Goal: Task Accomplishment & Management: Use online tool/utility

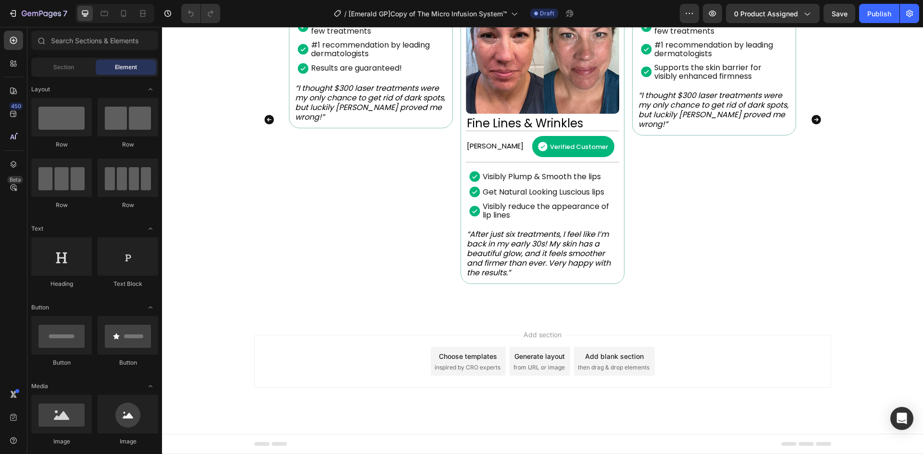
scroll to position [770, 0]
click at [806, 175] on div "Image Dark Spots & Age Spots Heading [PERSON_NAME] Text Block Verified Customer…" at bounding box center [542, 119] width 577 height 329
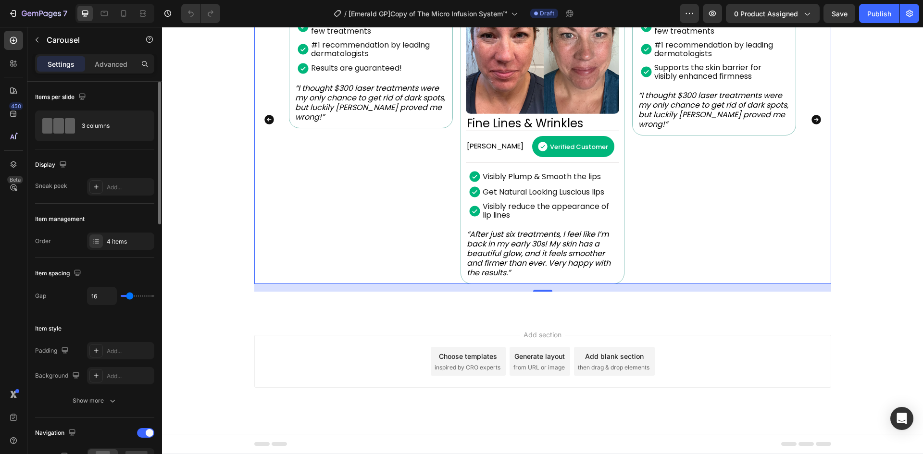
scroll to position [224, 0]
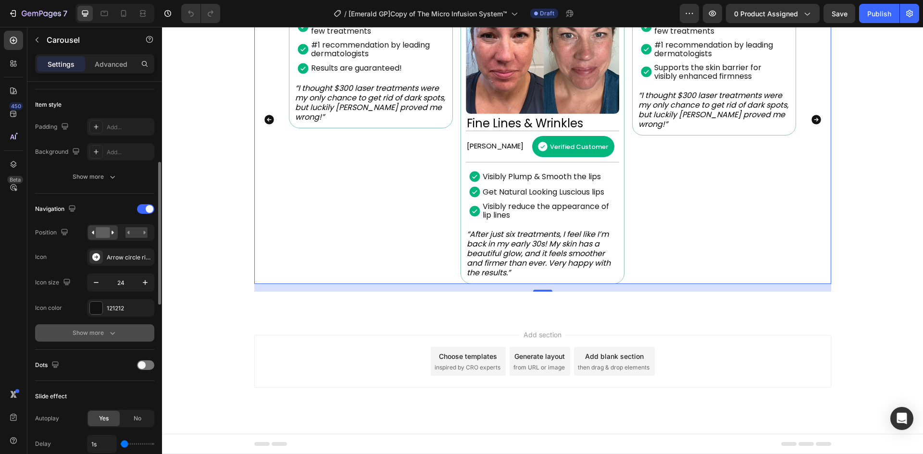
click at [102, 331] on div "Show more" at bounding box center [95, 333] width 45 height 10
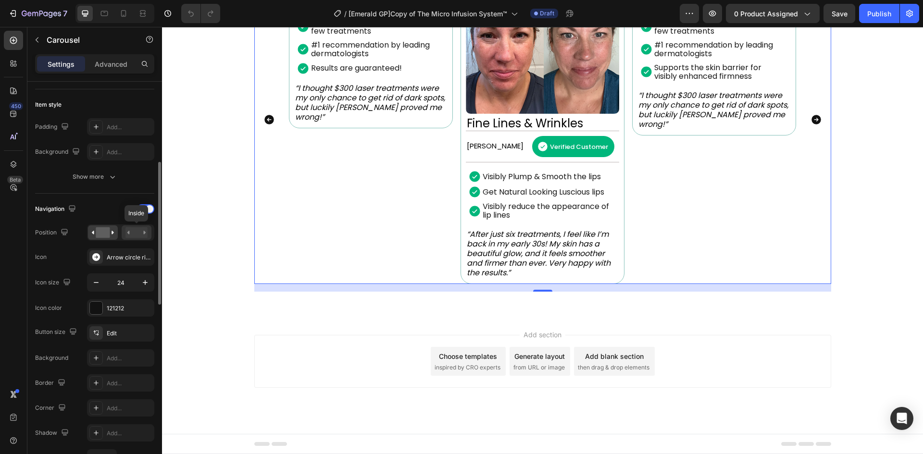
click at [137, 236] on rect at bounding box center [137, 232] width 22 height 11
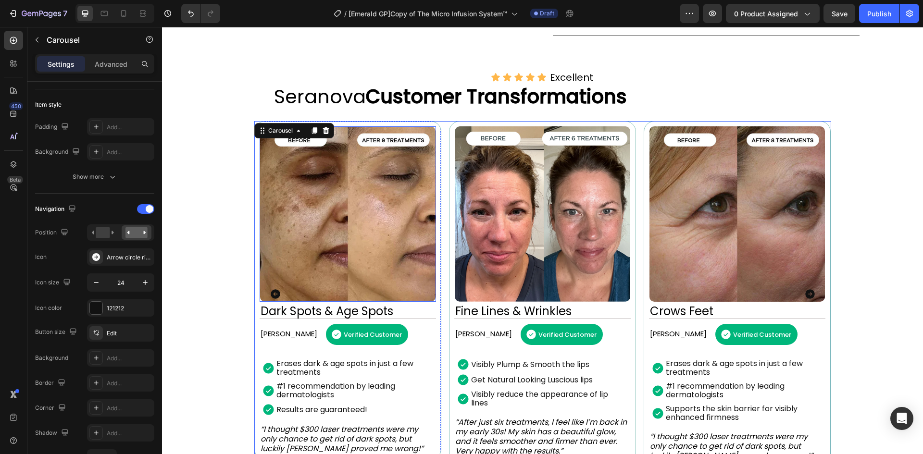
scroll to position [548, 0]
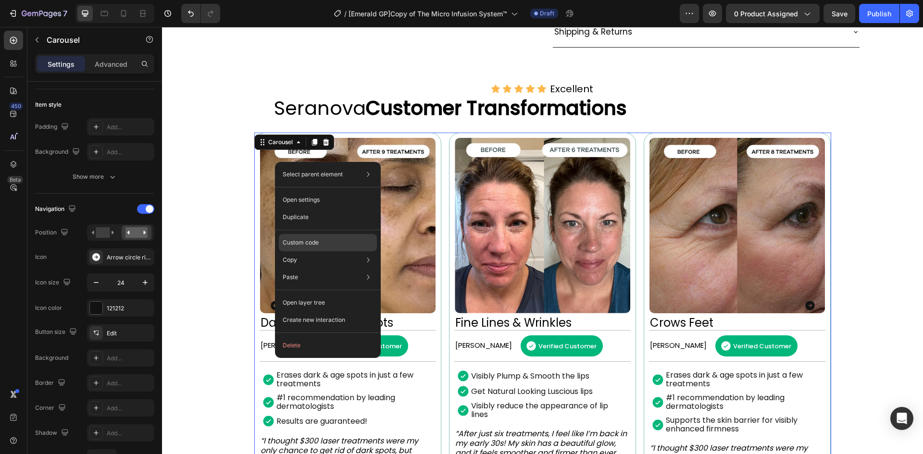
click at [311, 246] on p "Custom code" at bounding box center [301, 243] width 36 height 9
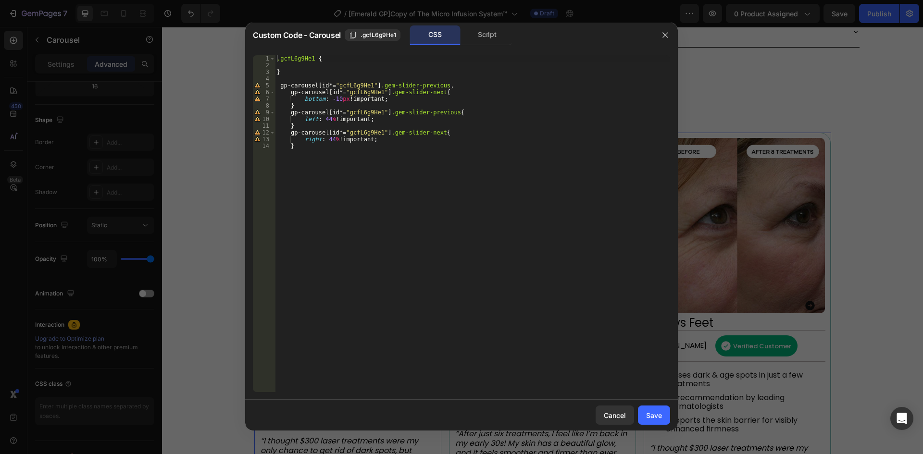
click at [375, 147] on div ".gcfL6g9He1 { } gp-carousel [ id *= " gcfL6g9He1 " ] .gem-slider-previous , gp-…" at bounding box center [472, 230] width 395 height 351
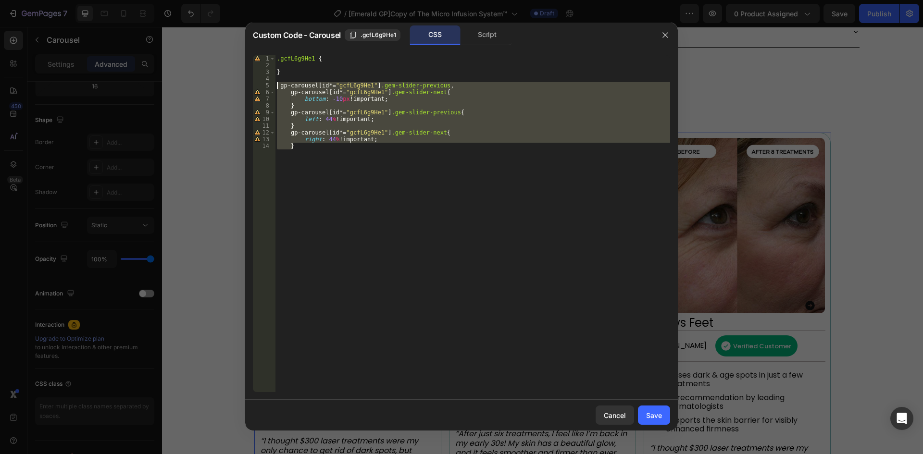
drag, startPoint x: 324, startPoint y: 149, endPoint x: 268, endPoint y: 86, distance: 84.5
click at [268, 86] on div "} 1 2 3 4 5 6 7 8 9 10 11 12 13 14 .gcfL6g9He1 { } gp-carousel [ id *= " gcfL6g…" at bounding box center [461, 223] width 417 height 337
type textarea "right: 44% !important; }"
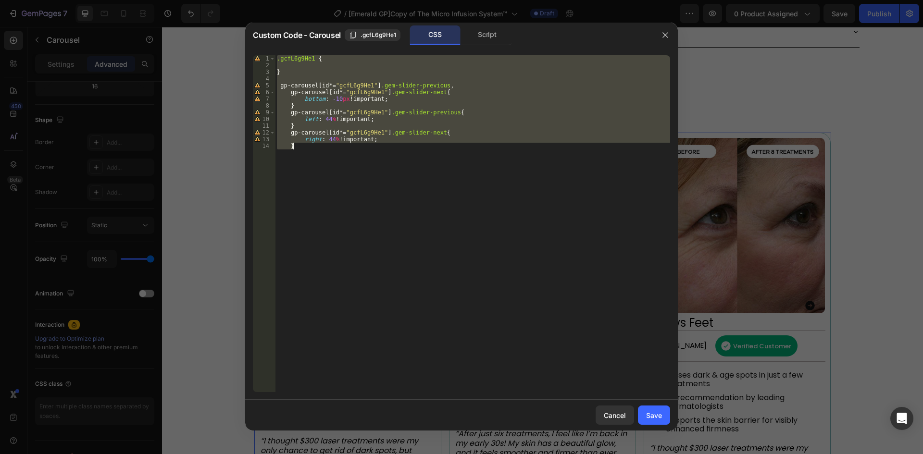
paste textarea
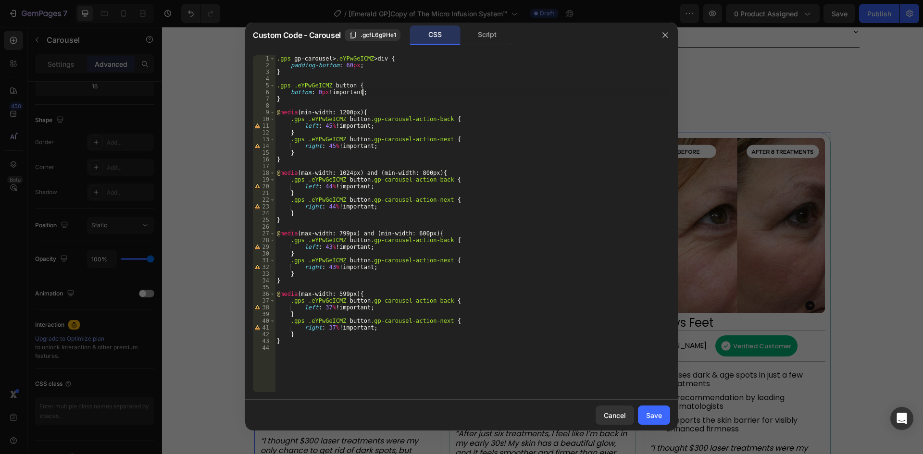
click at [485, 95] on div ".gps gp-carousel > .eYPwGeICMZ > div { padding-bottom : 60 px ; } .gps .eYPwGeI…" at bounding box center [472, 230] width 395 height 351
click at [371, 36] on span ".gcfL6g9He1" at bounding box center [379, 35] width 36 height 9
type textarea ".gps gp-carousel > .eYPwGeICMZ > div {"
drag, startPoint x: 338, startPoint y: 58, endPoint x: 371, endPoint y: 57, distance: 33.7
click at [371, 57] on div ".gps gp-carousel > .eYPwGeICMZ > div { padding-bottom : 60 px ; } .gps .eYPwGeI…" at bounding box center [472, 230] width 395 height 351
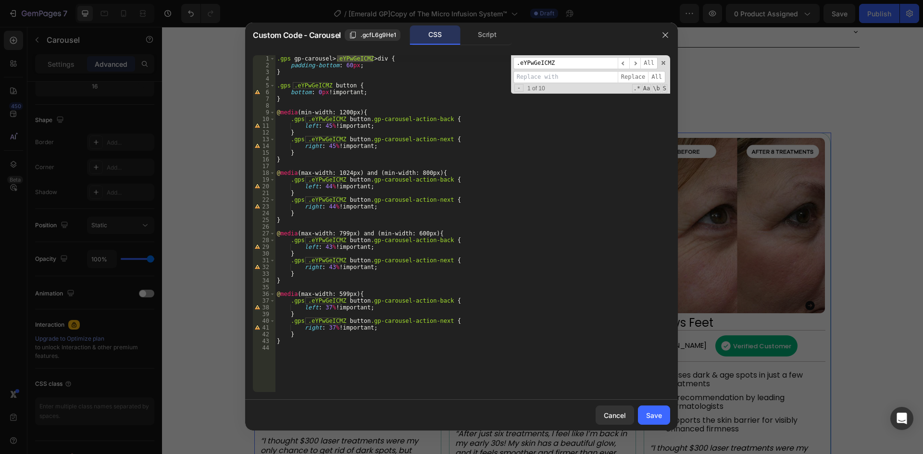
click at [553, 78] on input at bounding box center [566, 77] width 104 height 12
paste input ".gcfL6g9He1"
type input ".gcfL6g9He1"
click at [633, 78] on span "Replace" at bounding box center [633, 77] width 31 height 12
click at [654, 76] on span "All" at bounding box center [656, 77] width 17 height 12
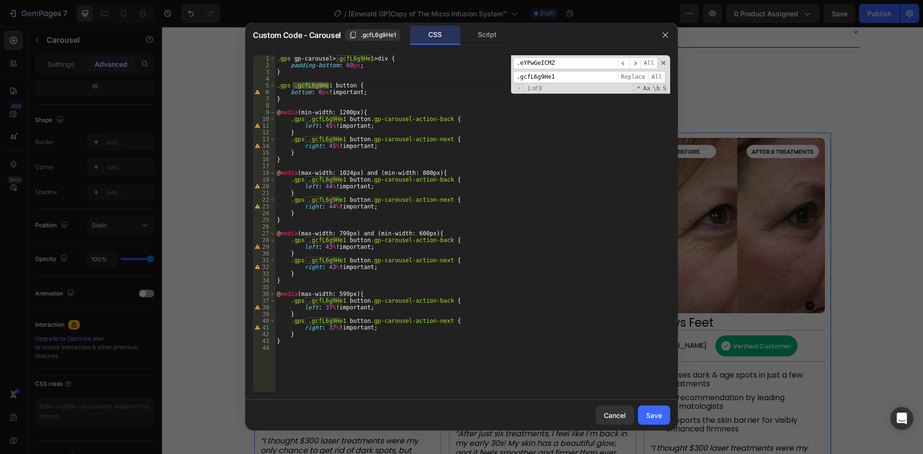
type textarea "left: 44% !important;"
click at [527, 185] on div ".gps gp-carousel > .gcfL6g9He1 > div { padding-bottom : 60 px ; } .gps .gcfL6g9…" at bounding box center [472, 230] width 395 height 351
click at [665, 63] on span at bounding box center [663, 63] width 7 height 7
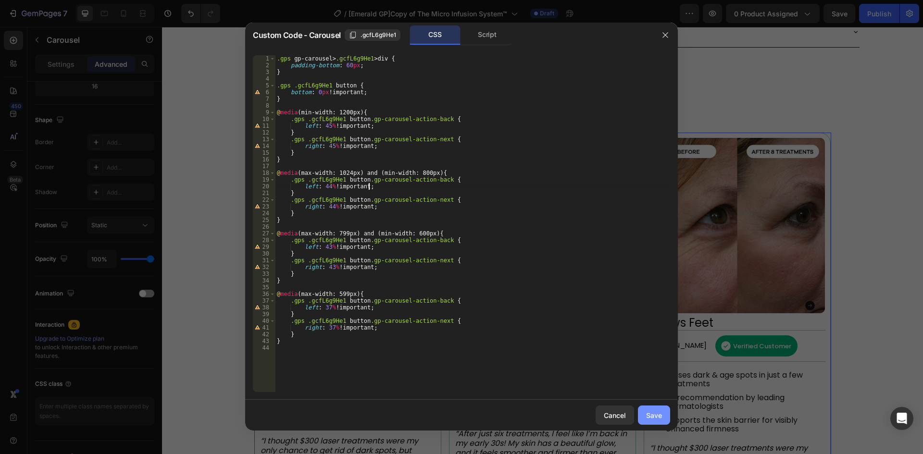
click at [650, 415] on div "Save" at bounding box center [654, 416] width 16 height 10
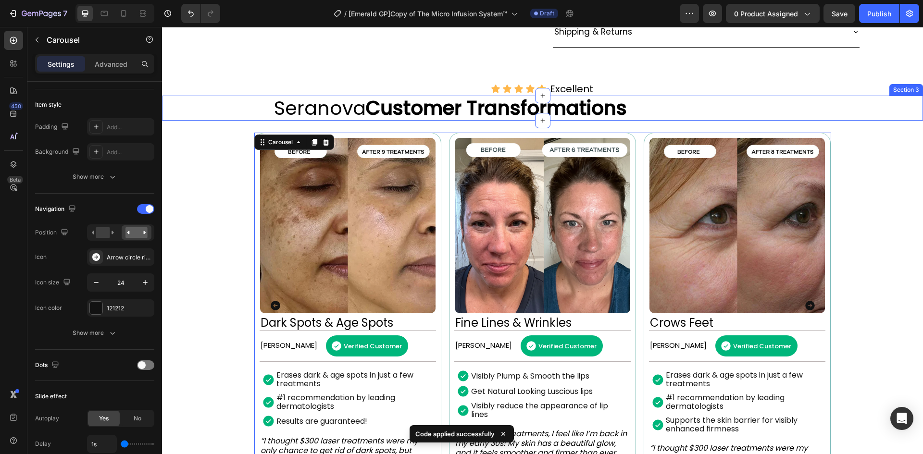
scroll to position [661, 0]
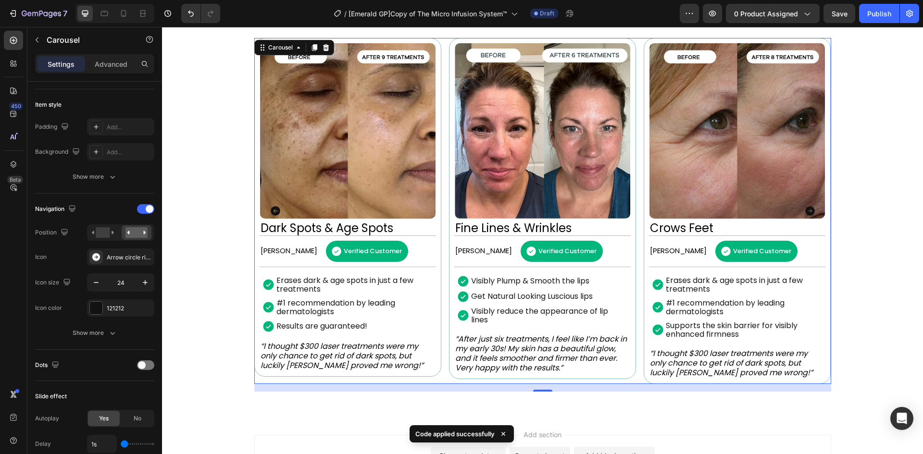
click at [808, 217] on icon "Carousel Next Arrow" at bounding box center [810, 211] width 12 height 12
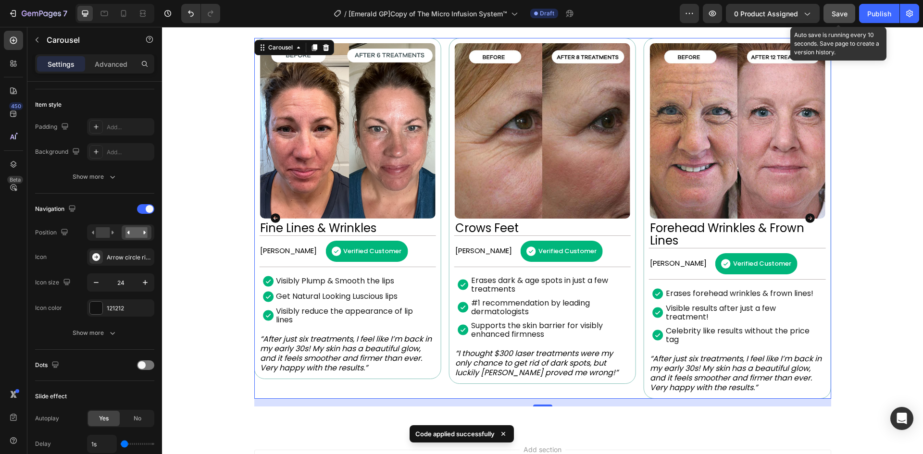
click at [838, 12] on span "Save" at bounding box center [840, 14] width 16 height 8
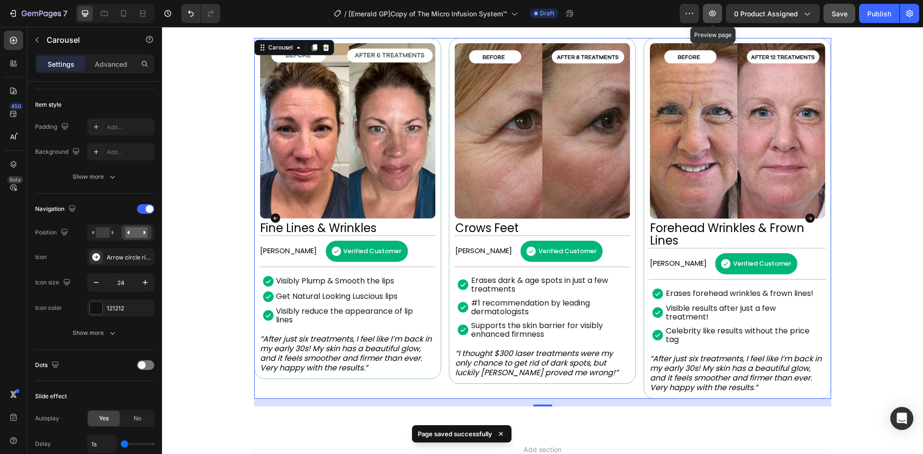
click at [714, 17] on icon "button" at bounding box center [713, 14] width 10 height 10
click at [708, 10] on button "button" at bounding box center [712, 13] width 19 height 19
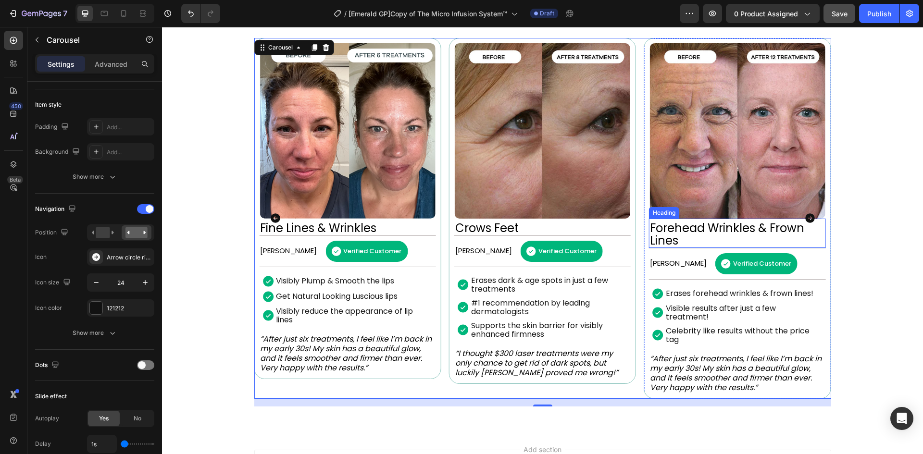
click at [692, 227] on h2 "Forehead Wrinkles & Frown Lines" at bounding box center [737, 234] width 176 height 27
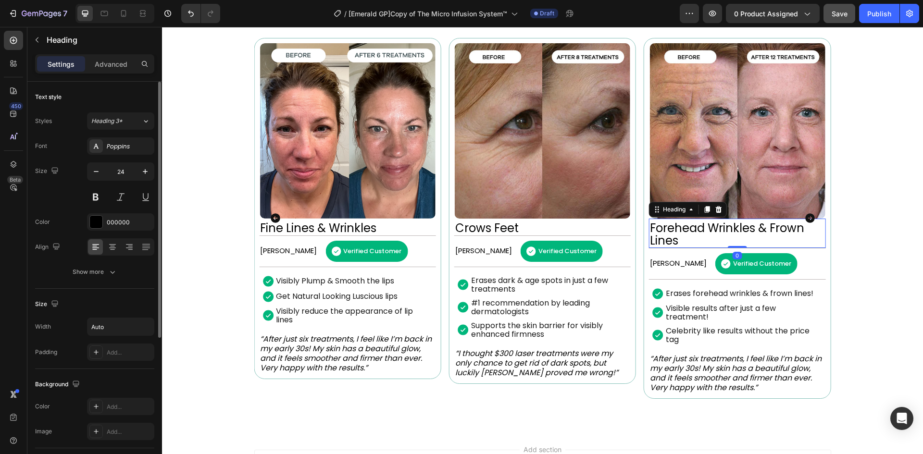
scroll to position [224, 0]
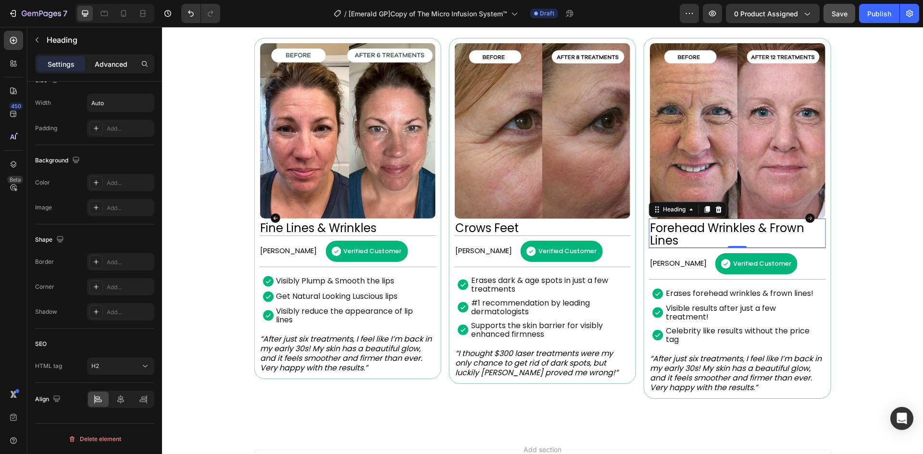
click at [105, 63] on p "Advanced" at bounding box center [111, 64] width 33 height 10
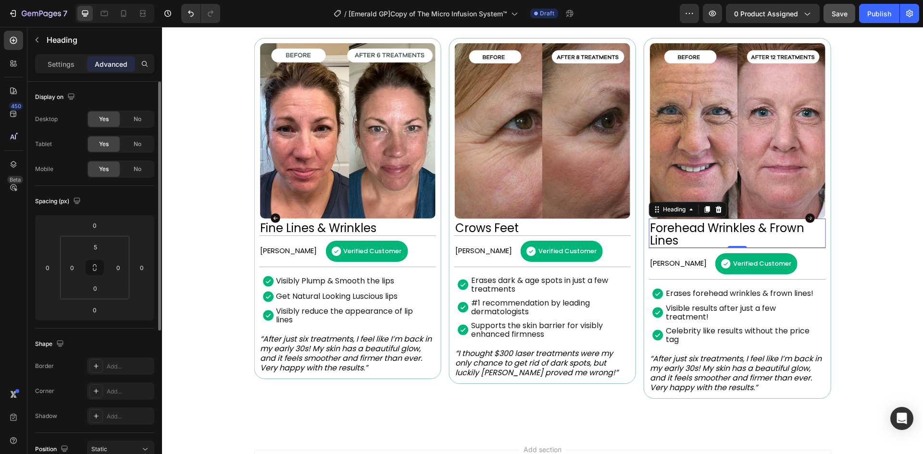
scroll to position [241, 0]
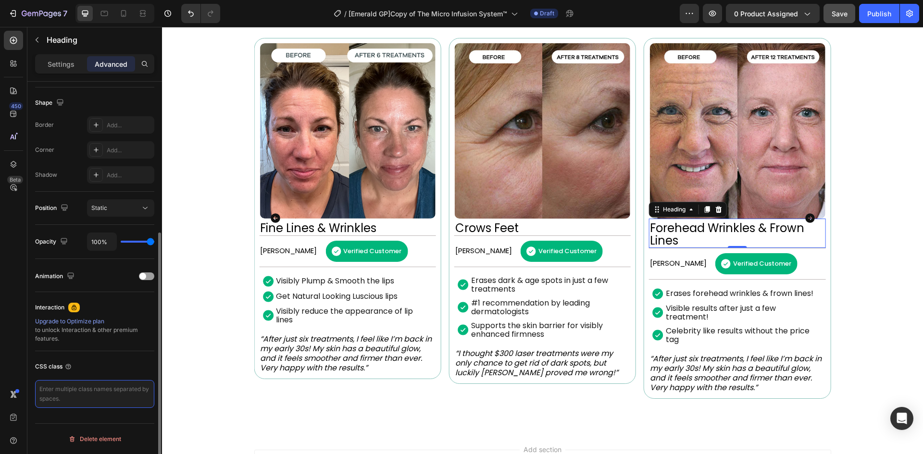
click at [88, 387] on textarea at bounding box center [94, 394] width 119 height 28
type textarea "gp-custom-title"
click at [353, 228] on h2 "Fine Lines & Wrinkles" at bounding box center [347, 228] width 176 height 14
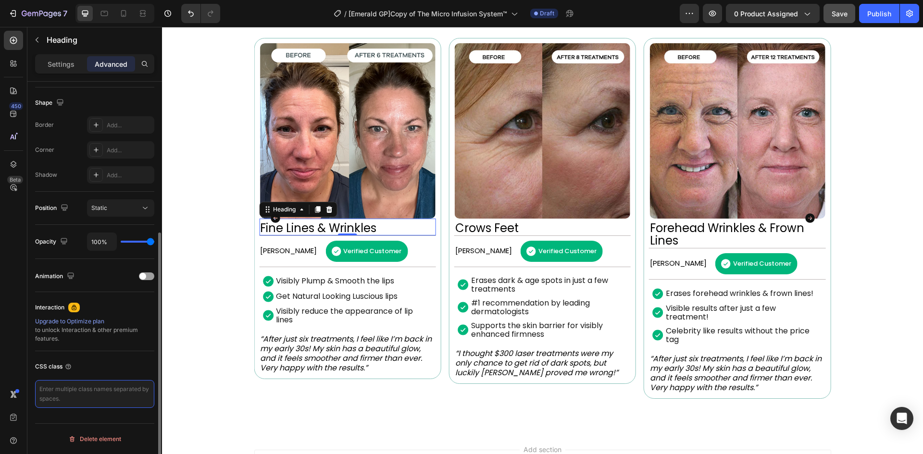
drag, startPoint x: 78, startPoint y: 394, endPoint x: 65, endPoint y: 256, distance: 139.0
click at [78, 394] on textarea at bounding box center [94, 394] width 119 height 28
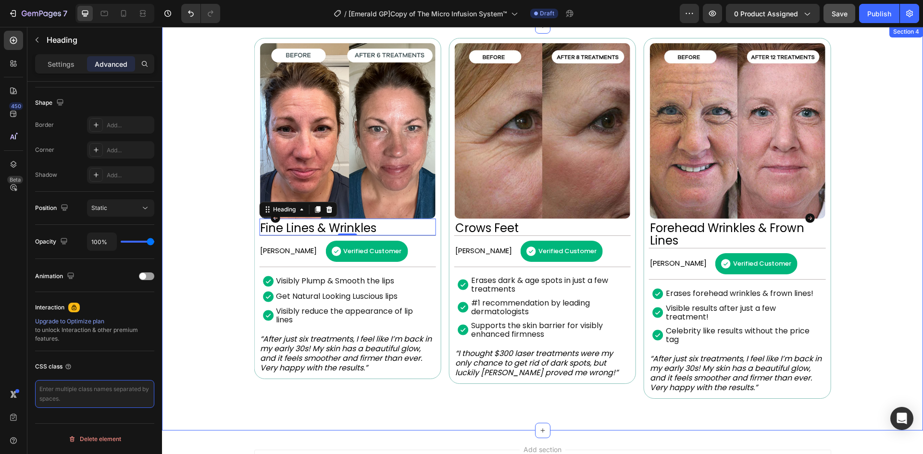
paste textarea "gp-custom-title"
type textarea "gp-custom-title"
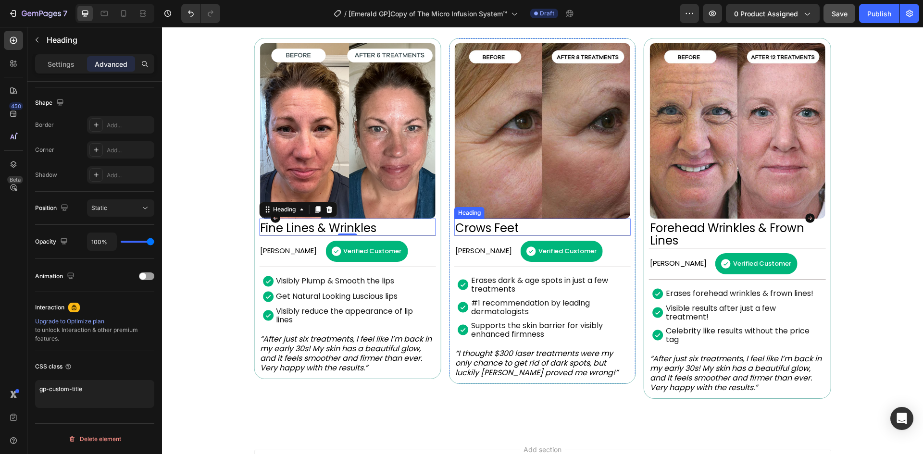
click at [486, 227] on h2 "Crows Feet" at bounding box center [542, 228] width 176 height 14
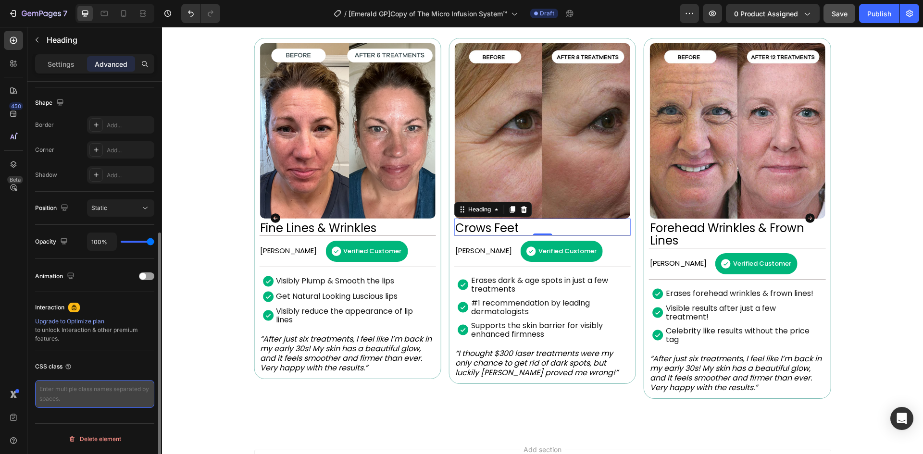
click at [92, 387] on textarea at bounding box center [94, 394] width 119 height 28
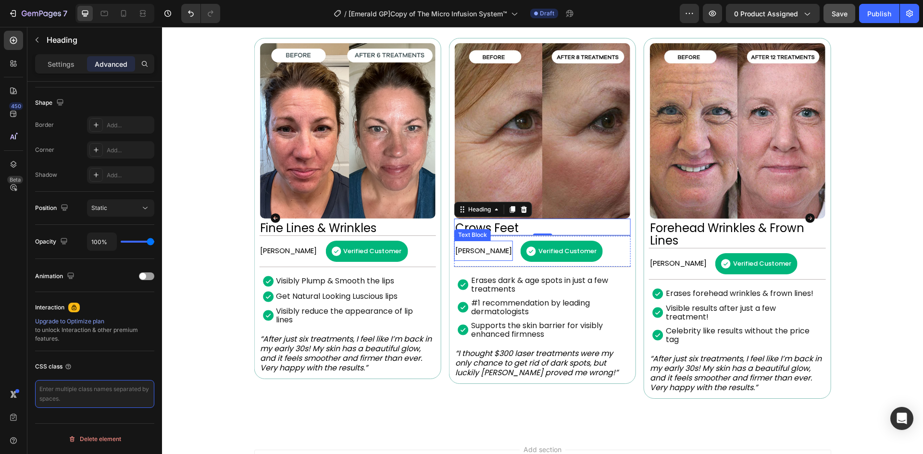
paste textarea "gp-custom-title"
type textarea "gp-custom-title"
click at [808, 218] on icon "Carousel Next Arrow" at bounding box center [810, 219] width 12 height 12
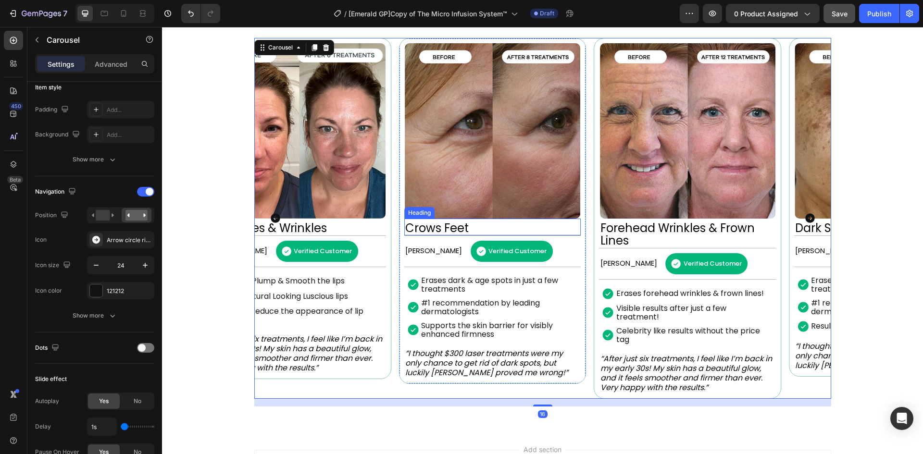
scroll to position [0, 0]
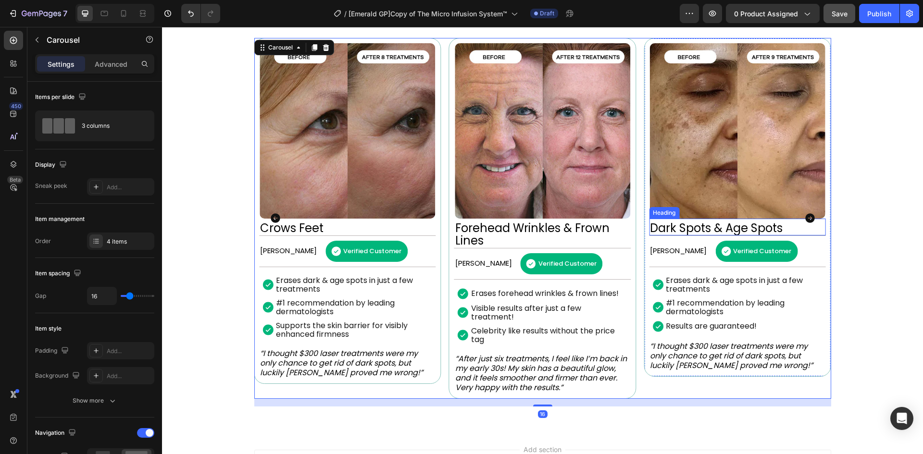
click at [674, 226] on h2 "Dark Spots & Age Spots" at bounding box center [737, 228] width 176 height 14
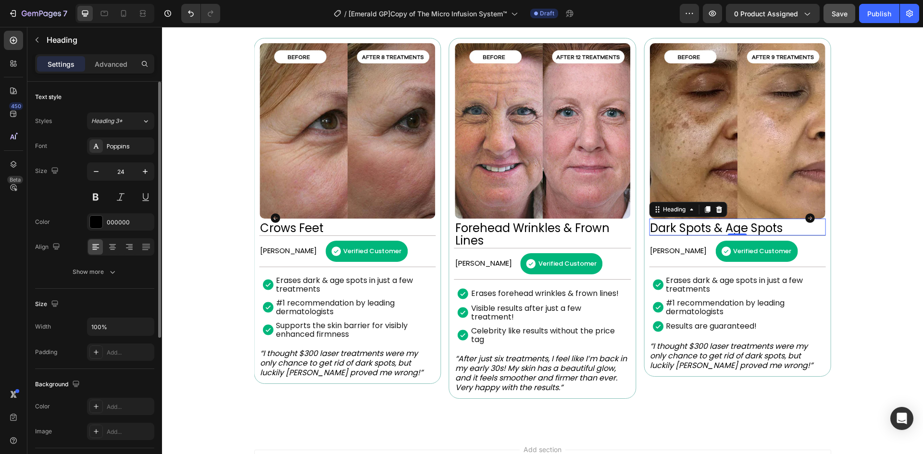
scroll to position [224, 0]
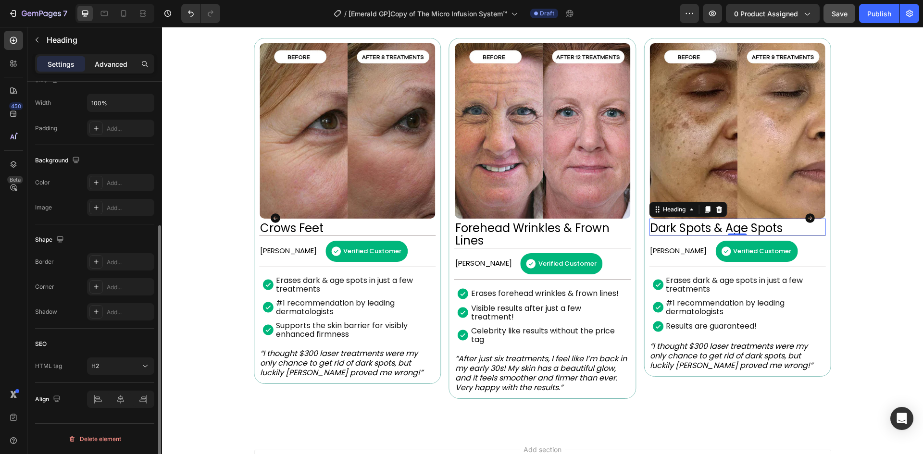
click at [125, 68] on p "Advanced" at bounding box center [111, 64] width 33 height 10
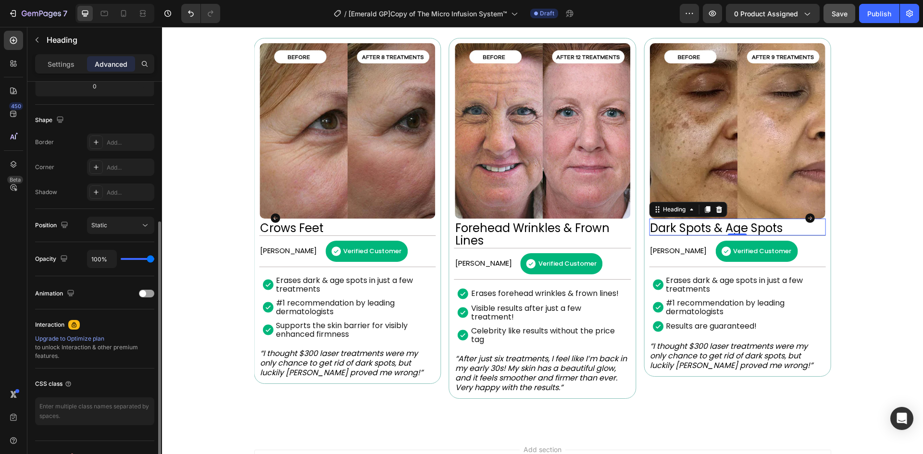
scroll to position [241, 0]
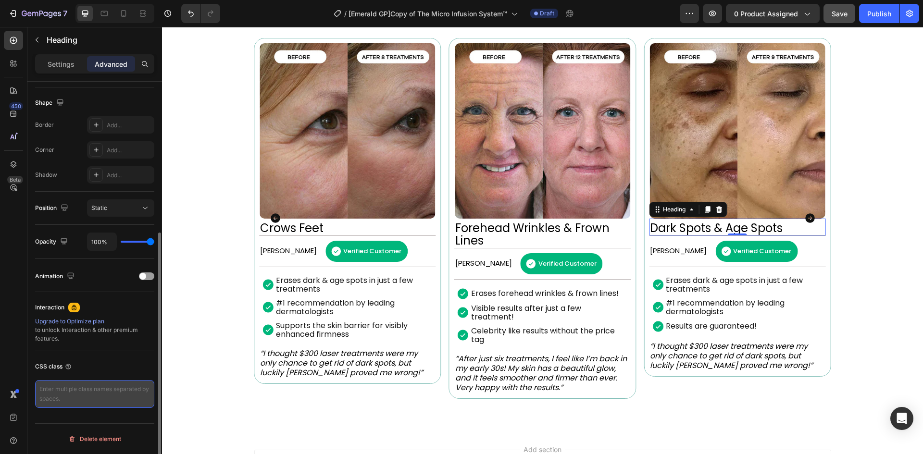
click at [93, 394] on textarea at bounding box center [94, 394] width 119 height 28
paste textarea "gp-custom-title"
type textarea "gp-custom-title"
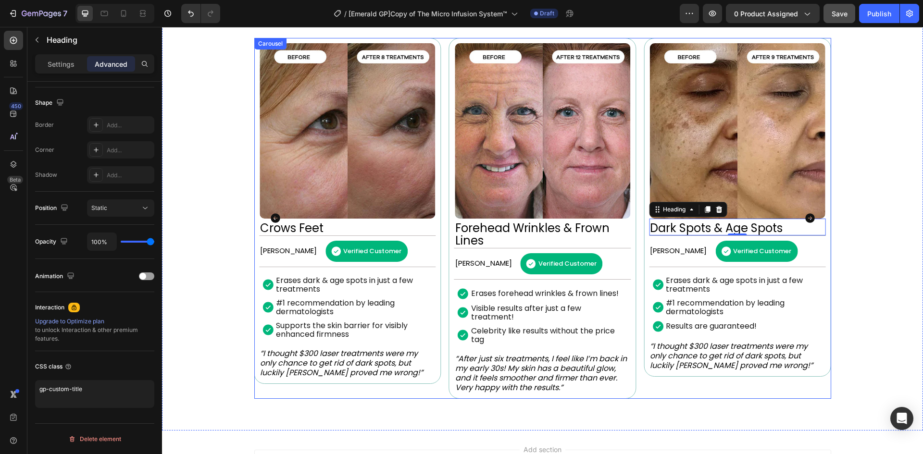
click at [809, 220] on icon "Carousel Next Arrow" at bounding box center [810, 219] width 10 height 10
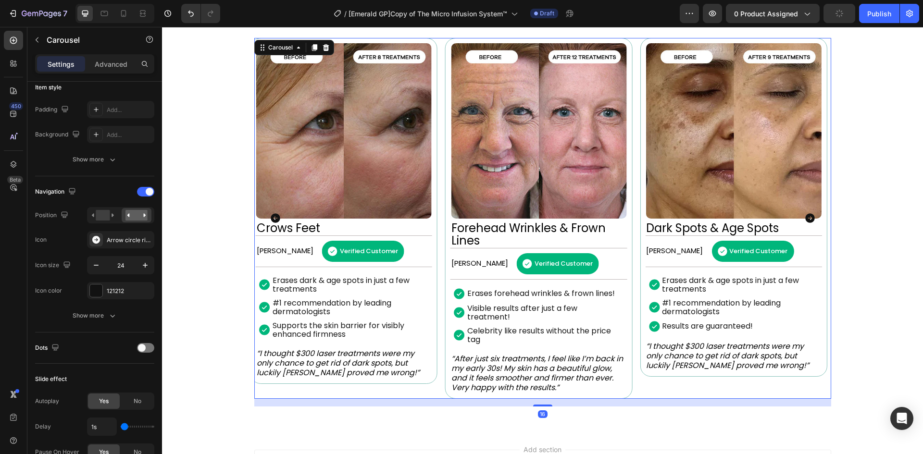
scroll to position [0, 0]
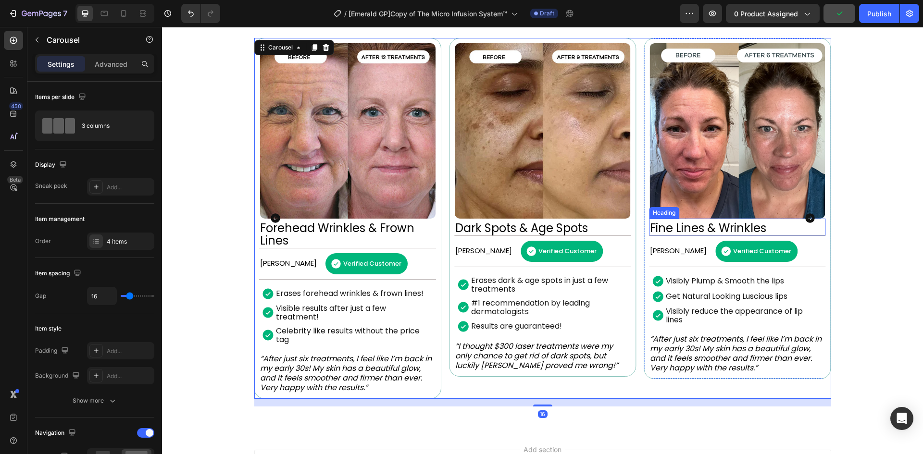
click at [694, 226] on h2 "Fine Lines & Wrinkles" at bounding box center [737, 228] width 176 height 14
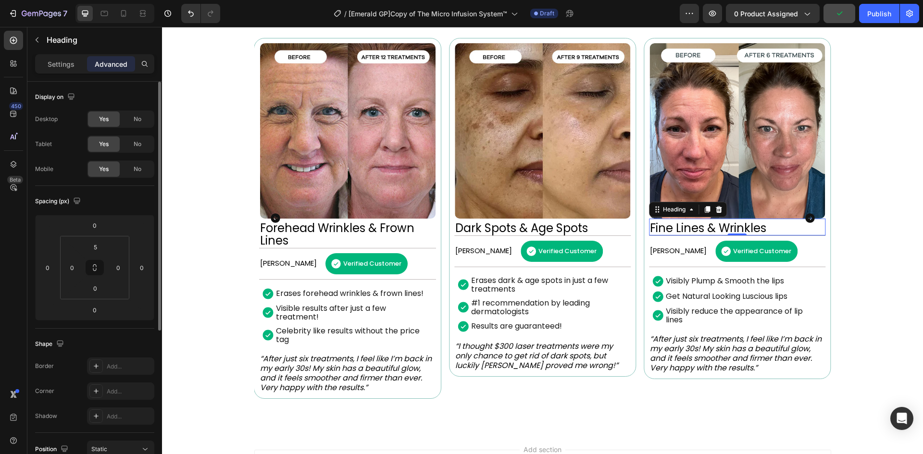
scroll to position [241, 0]
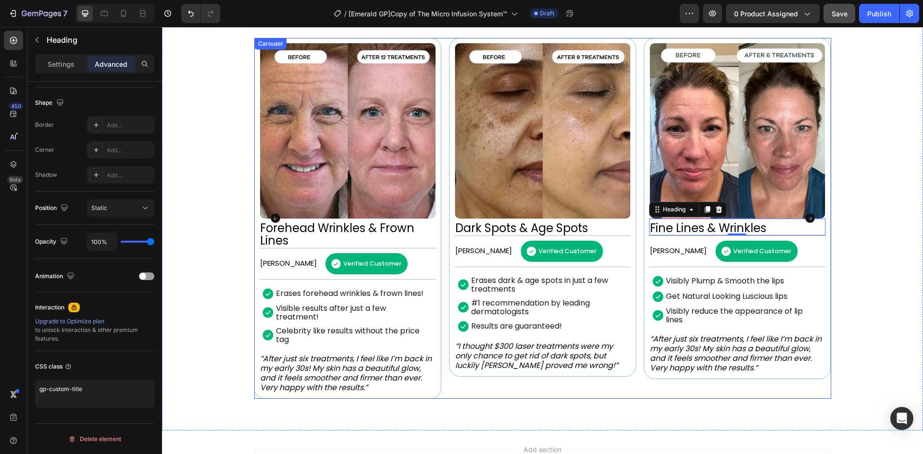
click at [806, 217] on icon "Carousel Next Arrow" at bounding box center [810, 219] width 10 height 10
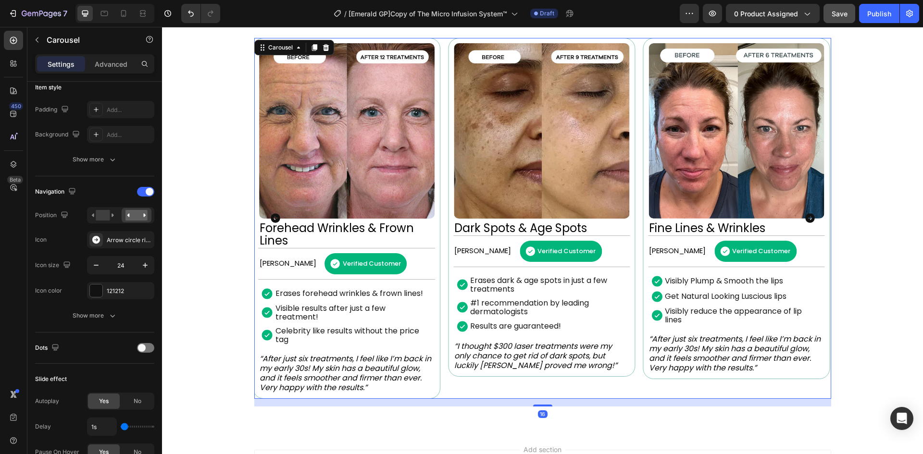
scroll to position [0, 0]
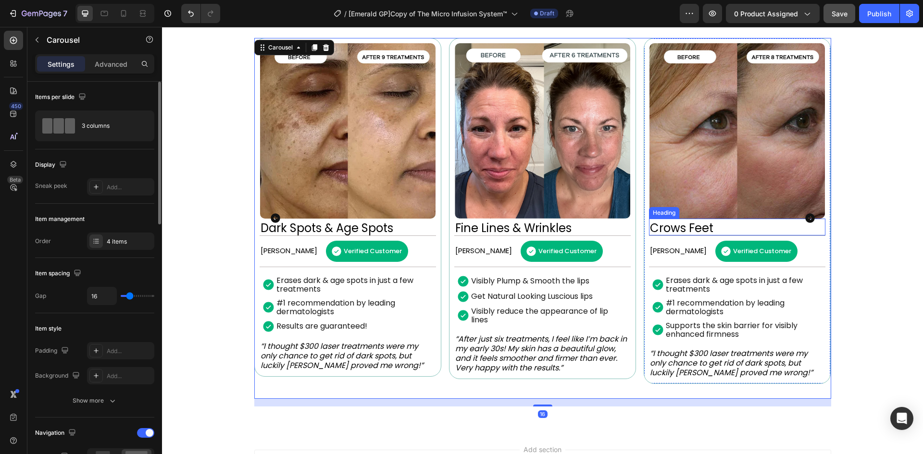
click at [685, 228] on h2 "Crows Feet" at bounding box center [737, 228] width 176 height 14
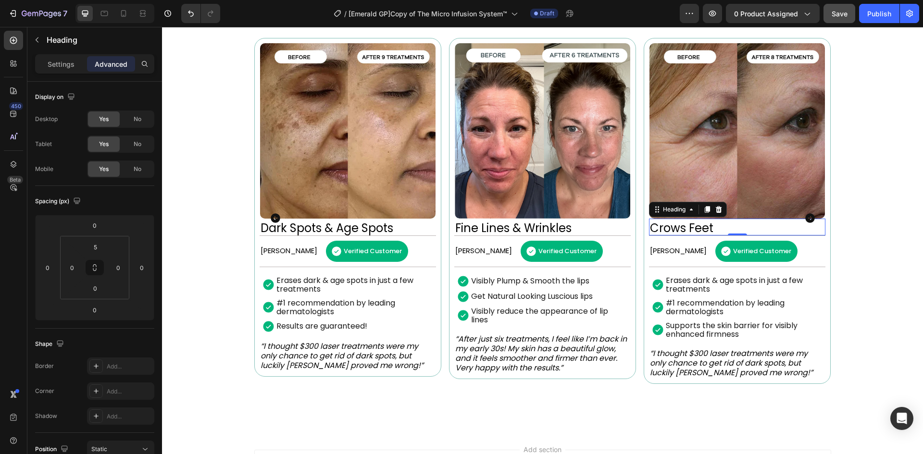
scroll to position [241, 0]
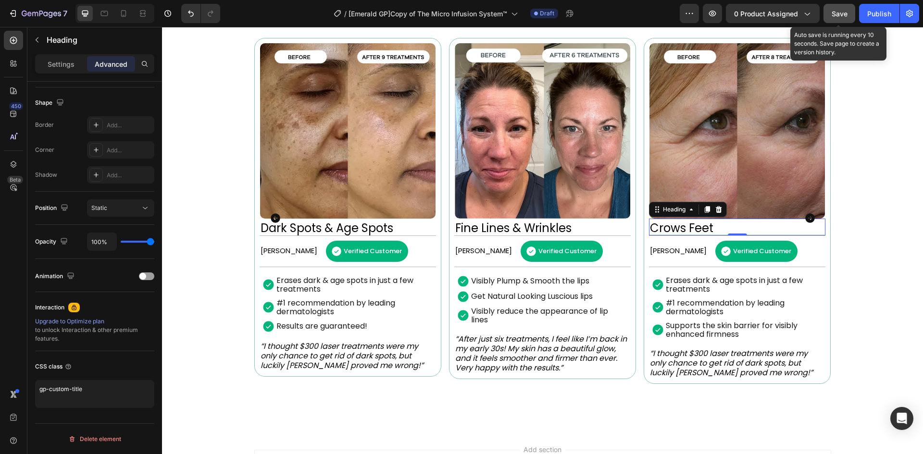
click at [833, 20] on button "Save" at bounding box center [840, 13] width 32 height 19
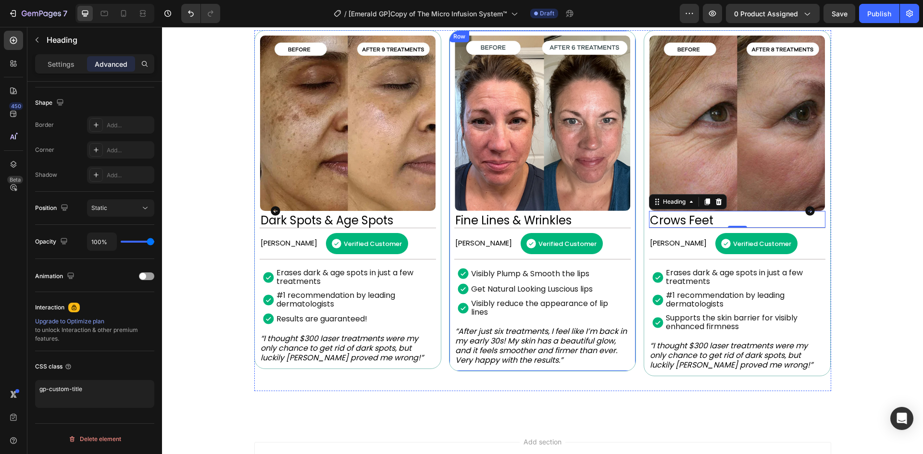
scroll to position [548, 0]
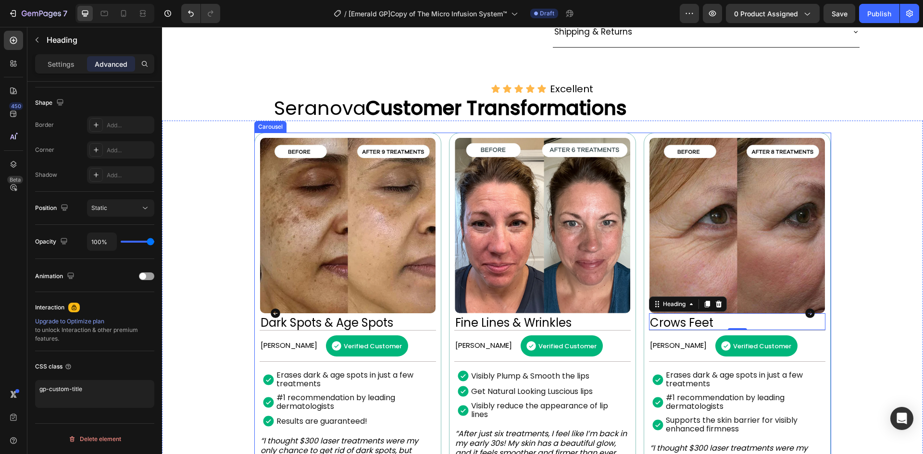
click at [441, 157] on div "Image Dark Spots & Age Spots Heading [PERSON_NAME] Text Block Verified Customer…" at bounding box center [542, 313] width 577 height 361
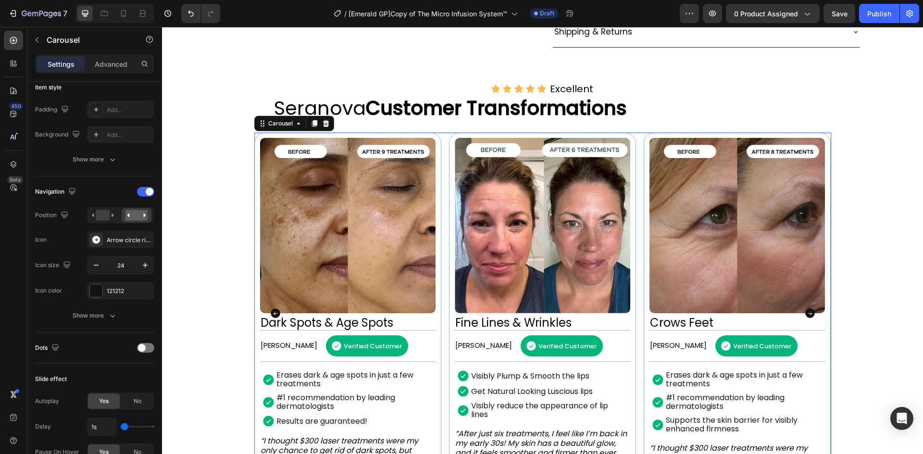
scroll to position [0, 0]
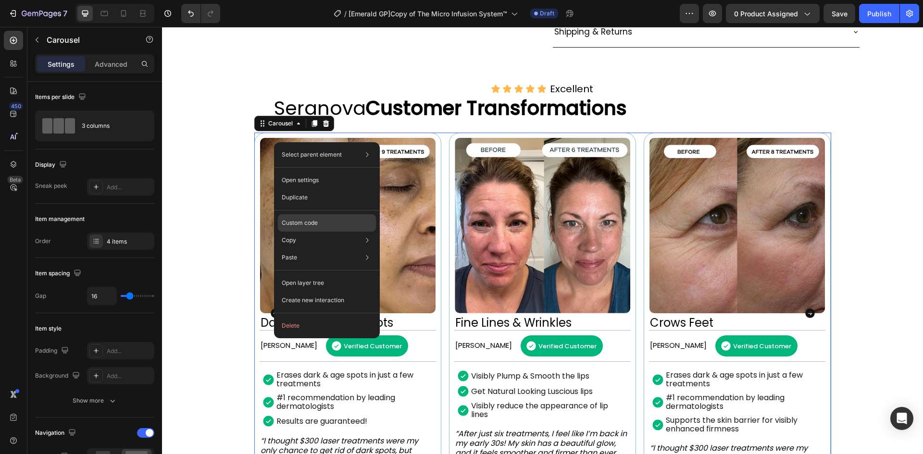
click at [315, 221] on p "Custom code" at bounding box center [300, 223] width 36 height 9
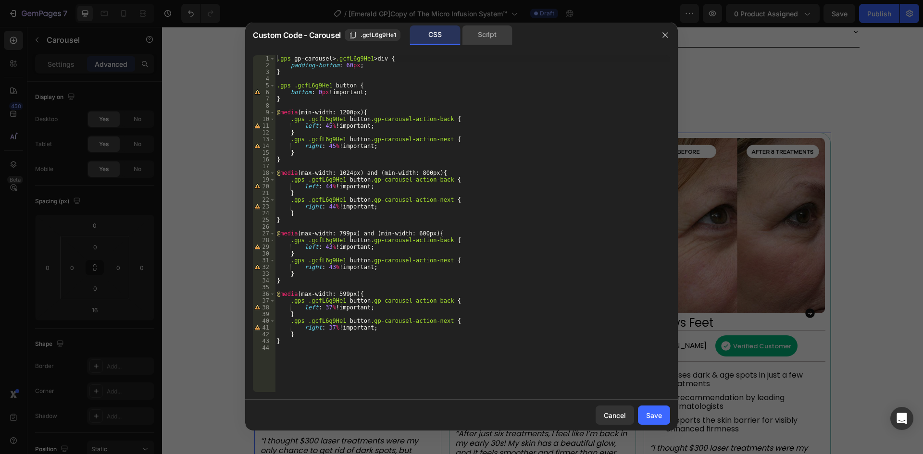
click at [490, 36] on div "Script" at bounding box center [487, 34] width 50 height 19
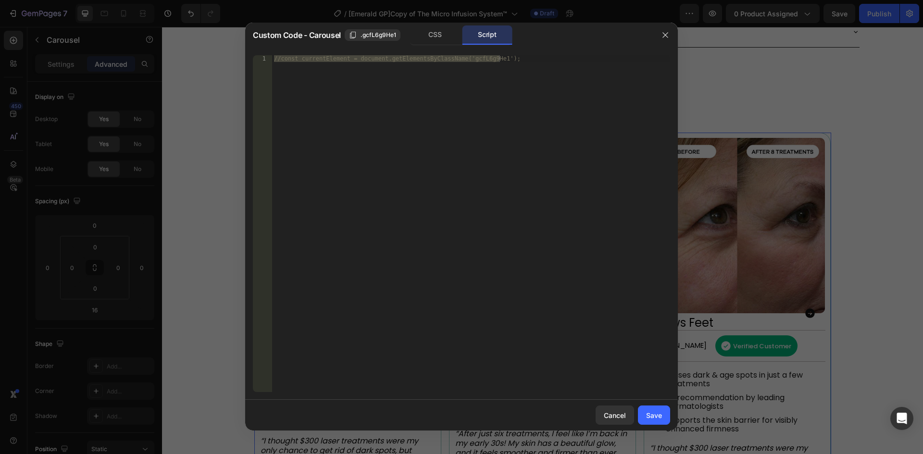
type textarea "//const currentElement = document.getElementsByClassName('gcfL6g9He1');"
click at [409, 113] on div "//const currentElement = document.getElementsByClassName('gcfL6g9He1');" at bounding box center [471, 223] width 398 height 337
paste textarea "}, 1000);"
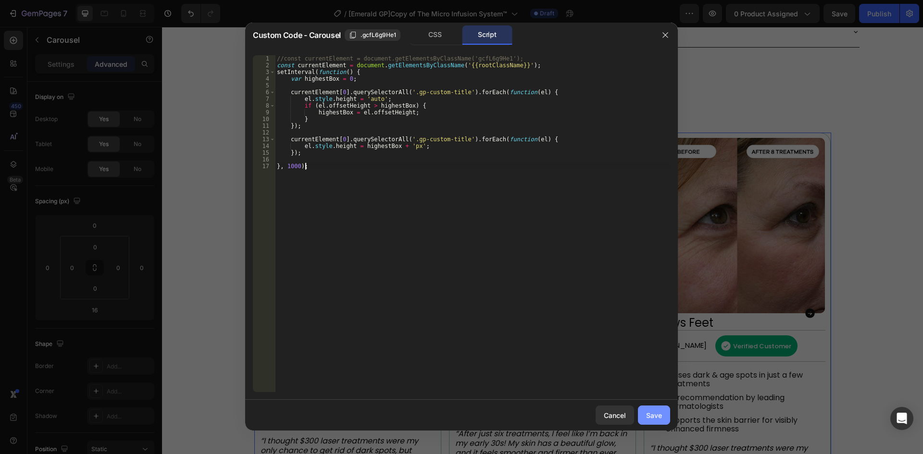
type textarea "}, 1000);"
click at [654, 417] on div "Save" at bounding box center [654, 416] width 16 height 10
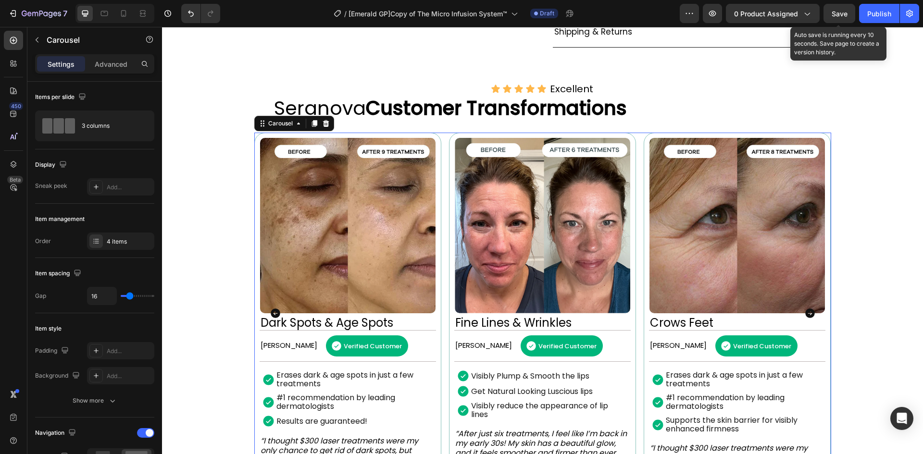
click at [837, 18] on div "Save" at bounding box center [840, 14] width 16 height 10
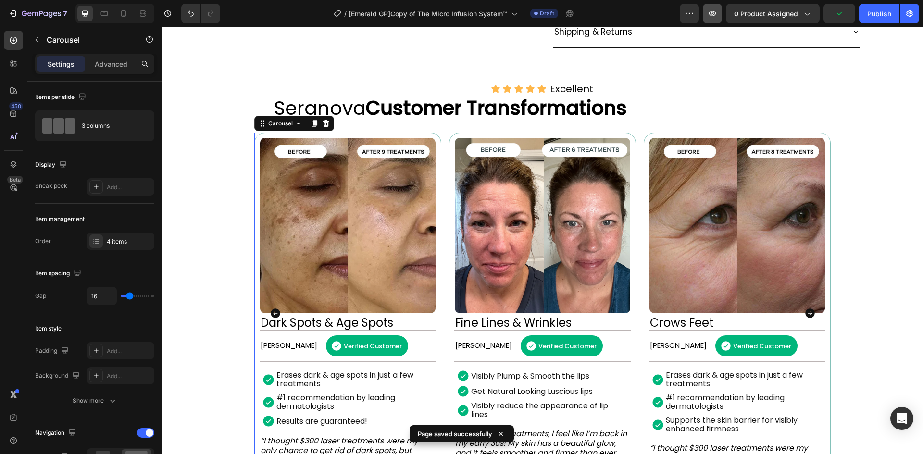
click at [709, 20] on button "button" at bounding box center [712, 13] width 19 height 19
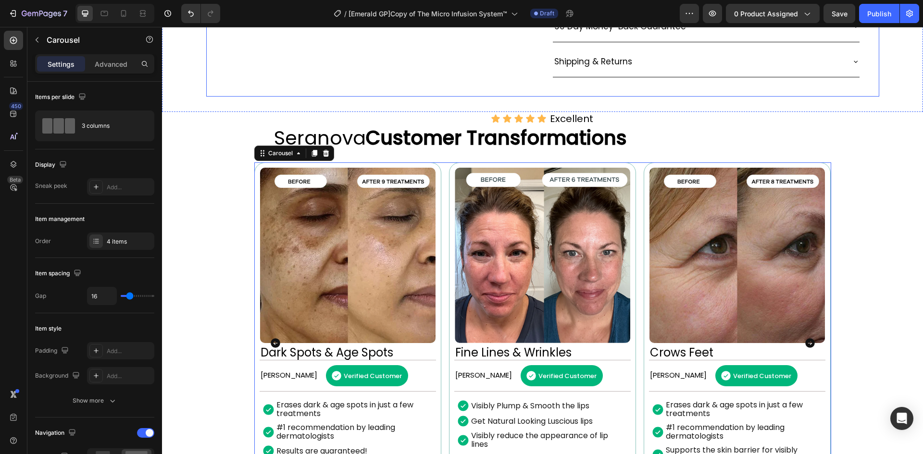
scroll to position [439, 0]
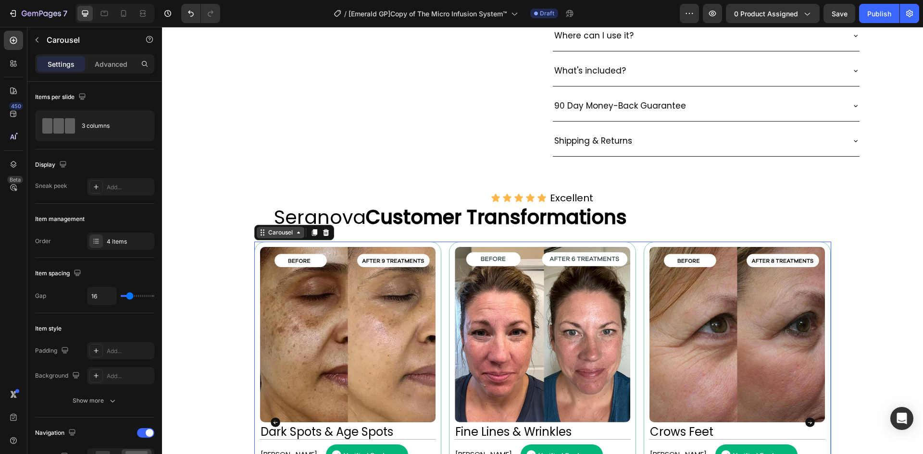
click at [276, 237] on div "Carousel" at bounding box center [280, 232] width 28 height 9
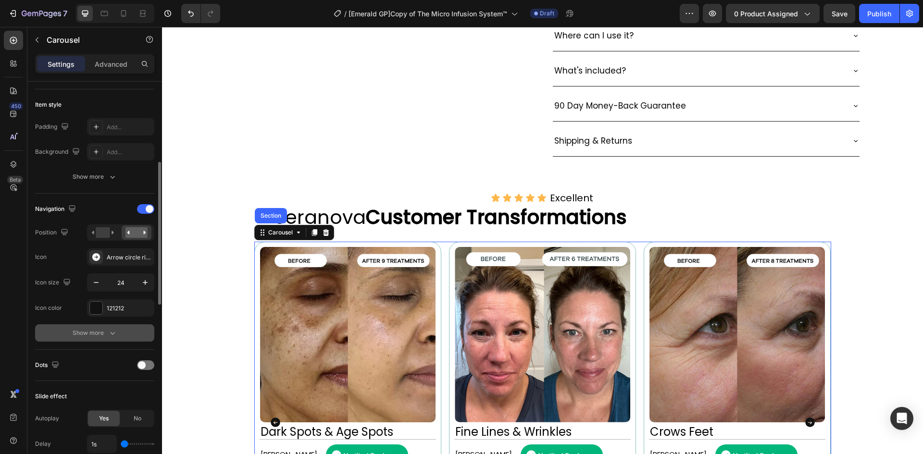
scroll to position [336, 0]
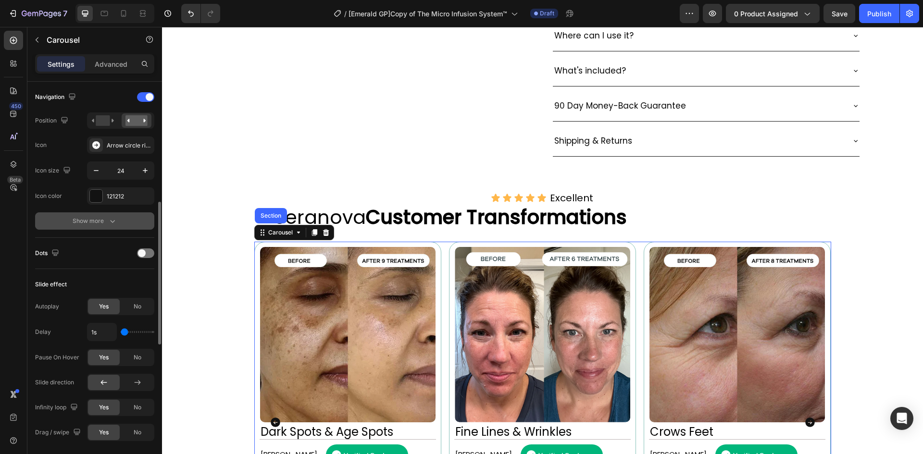
click at [104, 222] on div "Show more" at bounding box center [95, 221] width 45 height 10
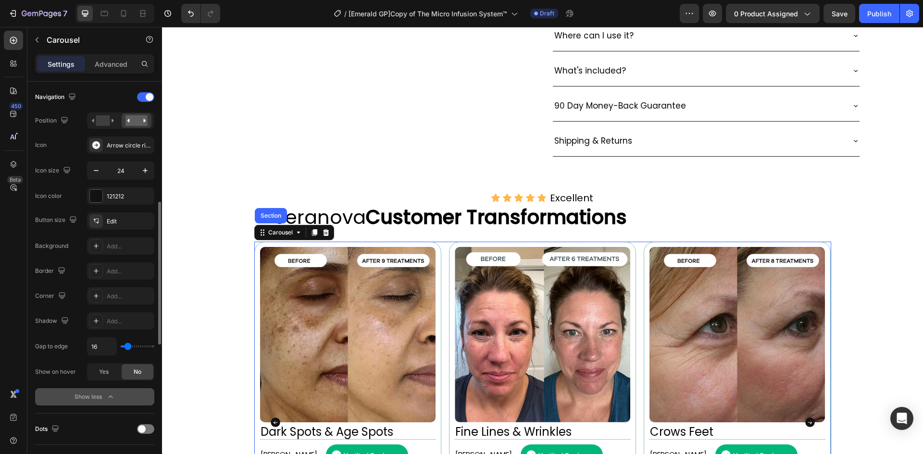
click at [89, 392] on div "Show less" at bounding box center [95, 397] width 41 height 10
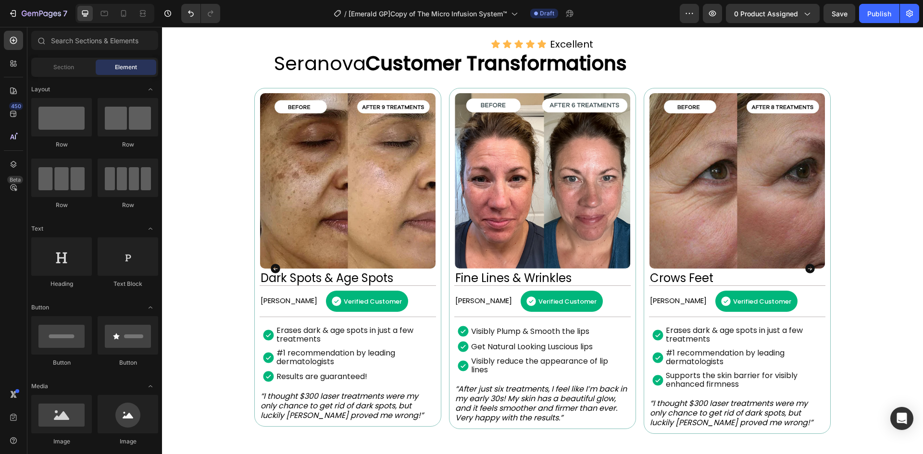
scroll to position [605, 0]
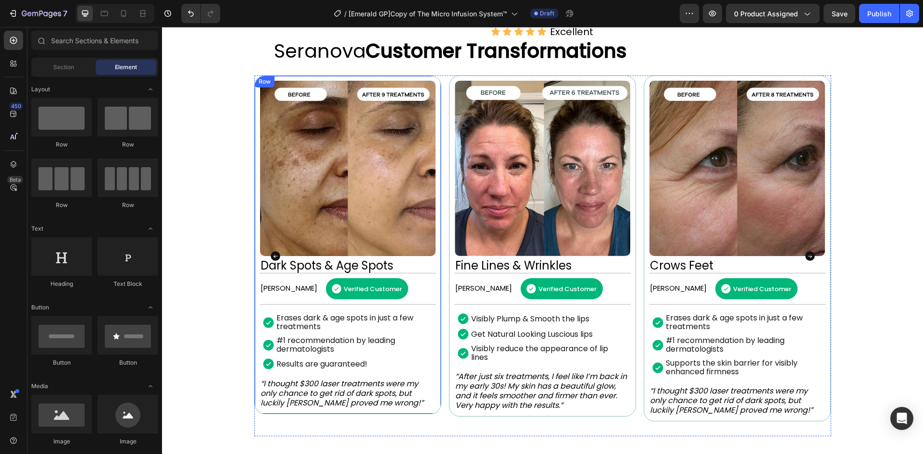
click at [256, 95] on div "Image Dark Spots & Age Spots Heading [PERSON_NAME] Text Block Verified Customer…" at bounding box center [347, 244] width 187 height 339
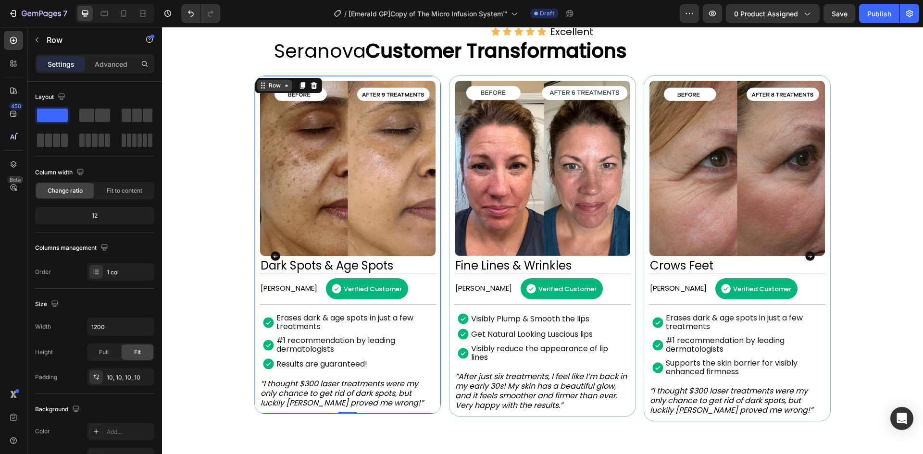
click at [268, 90] on div "Row" at bounding box center [275, 85] width 16 height 9
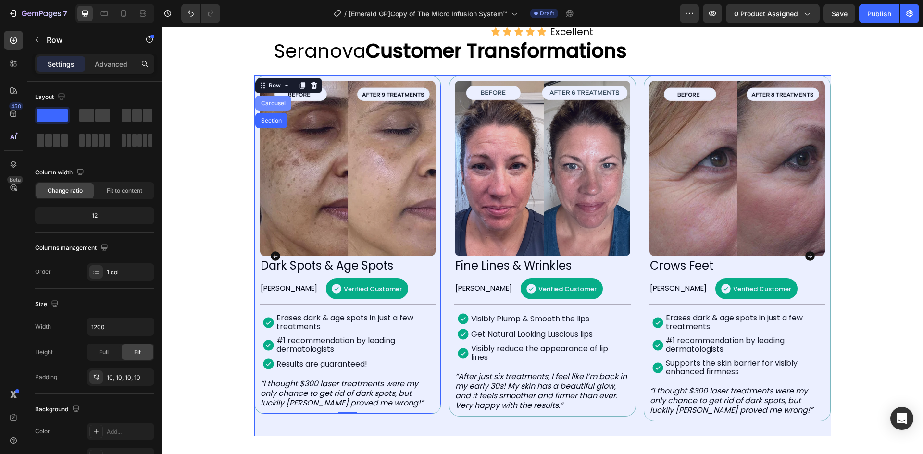
click at [277, 106] on div "Carousel" at bounding box center [273, 103] width 28 height 6
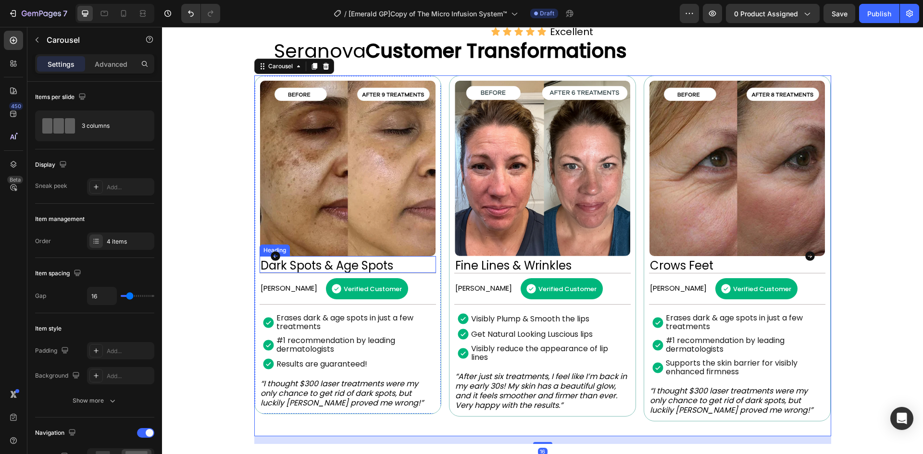
click at [385, 273] on h2 "Dark Spots & Age Spots" at bounding box center [348, 266] width 176 height 14
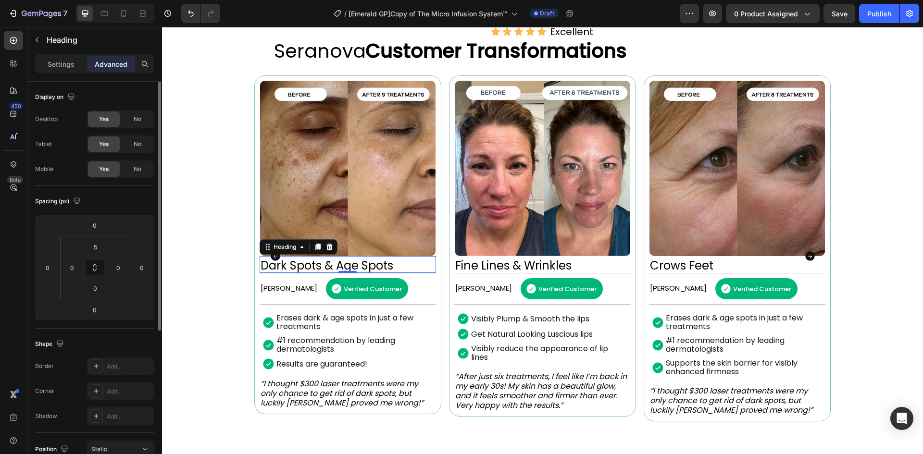
scroll to position [241, 0]
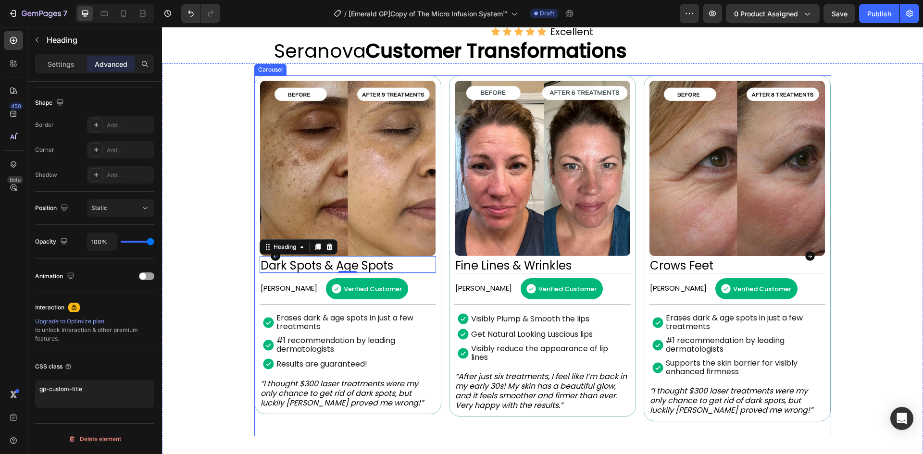
click at [258, 74] on div "Carousel" at bounding box center [270, 69] width 28 height 9
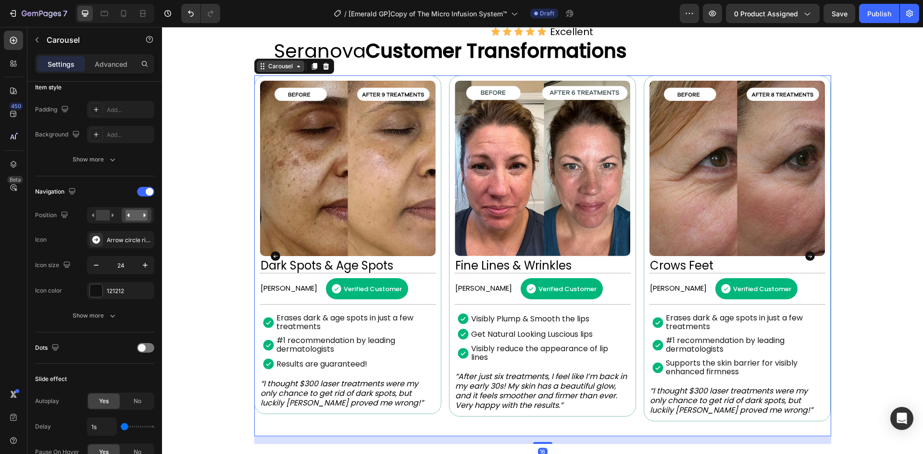
scroll to position [0, 0]
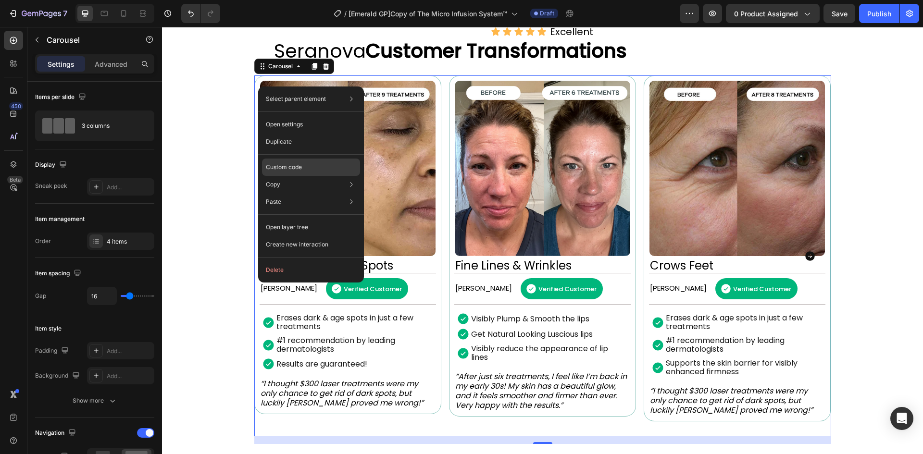
click at [339, 193] on div "Custom code" at bounding box center [311, 201] width 98 height 17
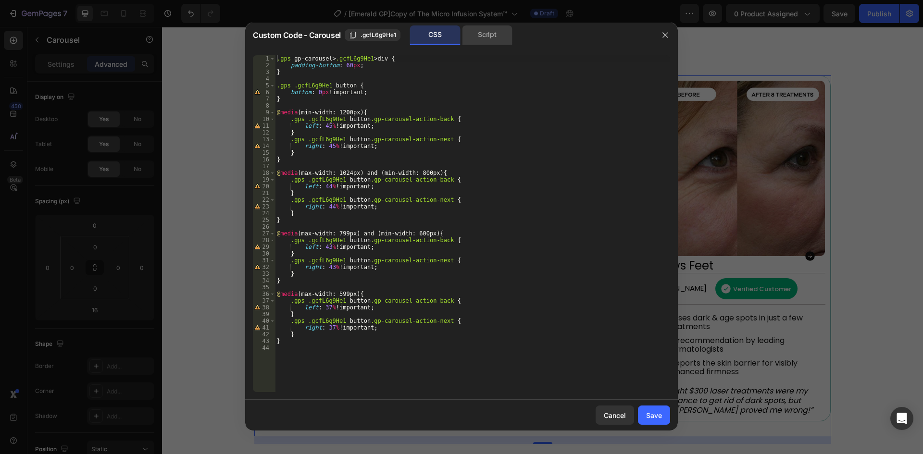
click at [482, 37] on div "Script" at bounding box center [487, 34] width 50 height 19
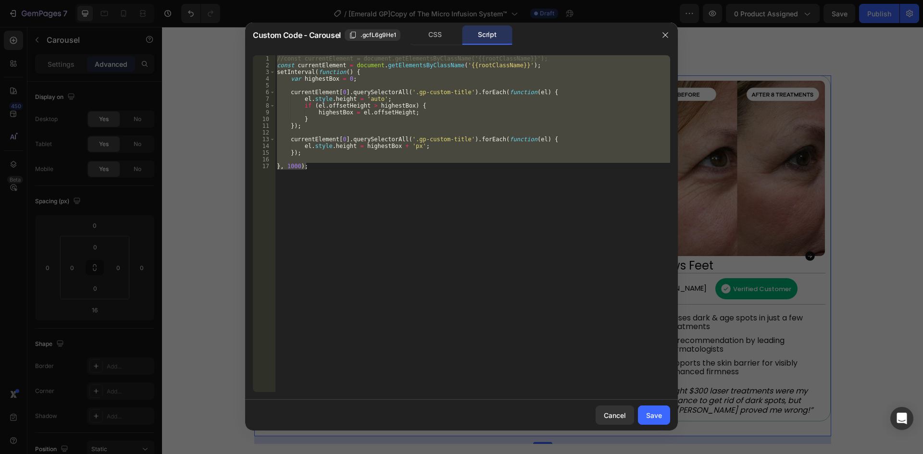
click at [539, 267] on div "//const currentElement = document.getElementsByClassName('{{rootClassName}}'); …" at bounding box center [472, 223] width 395 height 337
type textarea "}, 1000);"
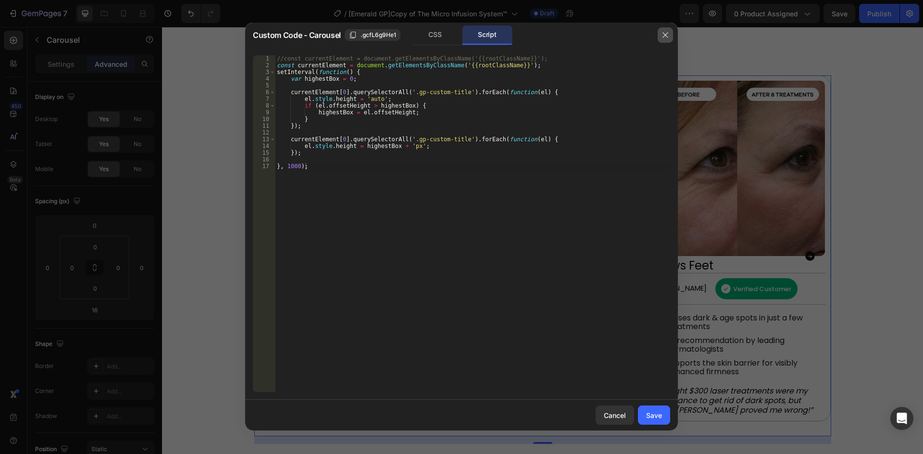
drag, startPoint x: 665, startPoint y: 33, endPoint x: 604, endPoint y: 335, distance: 308.1
click at [665, 33] on icon "button" at bounding box center [666, 35] width 8 height 8
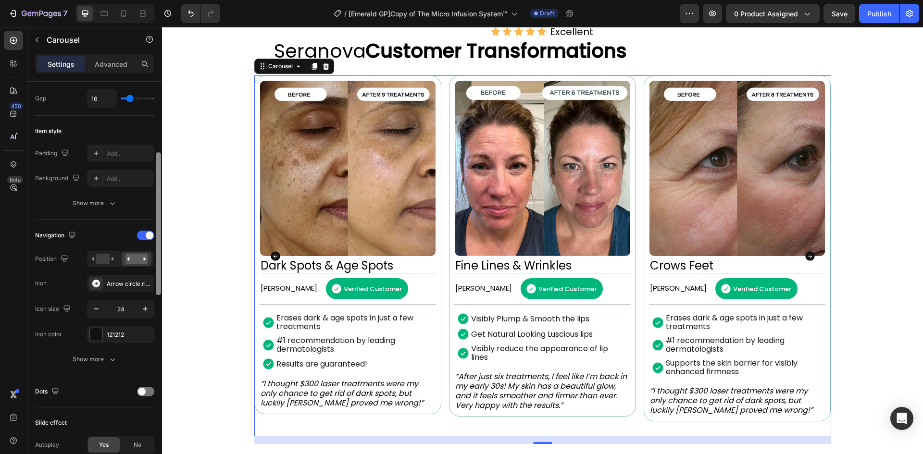
scroll to position [199, 0]
drag, startPoint x: 158, startPoint y: 215, endPoint x: 5, endPoint y: 214, distance: 152.9
click at [160, 243] on div at bounding box center [158, 224] width 5 height 143
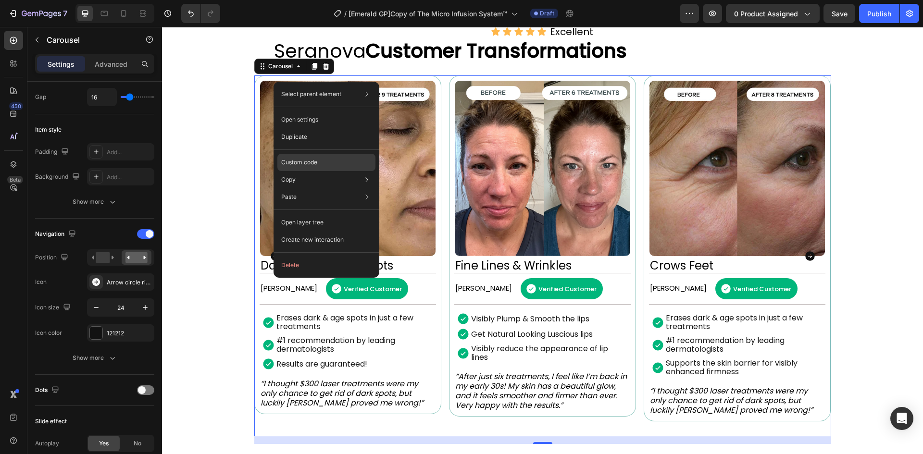
click at [365, 188] on div "Custom code" at bounding box center [326, 196] width 98 height 17
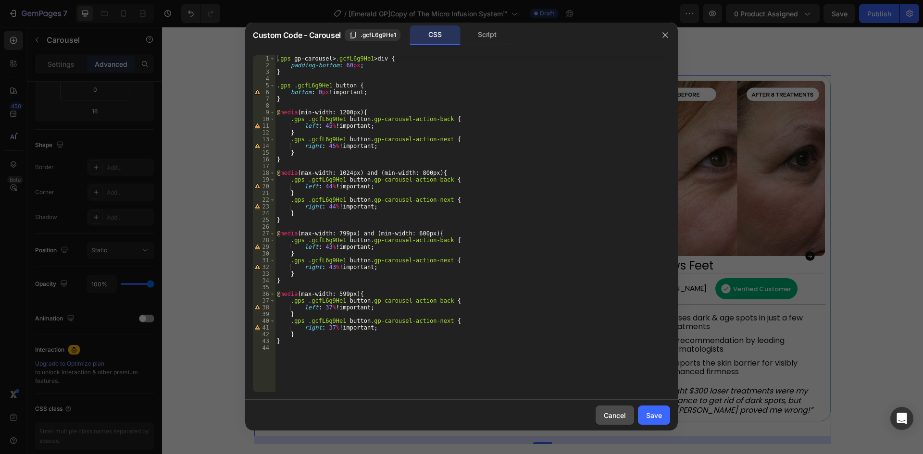
click at [609, 414] on div "Cancel" at bounding box center [615, 416] width 22 height 10
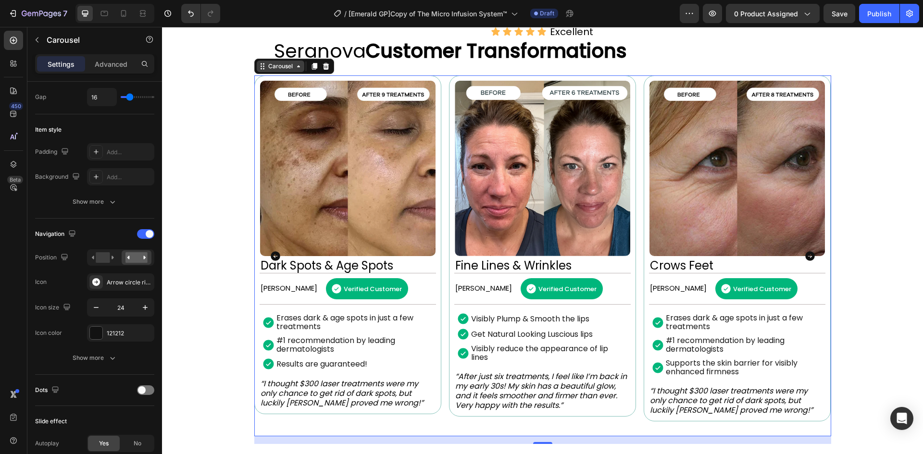
drag, startPoint x: 271, startPoint y: 85, endPoint x: 482, endPoint y: 179, distance: 230.7
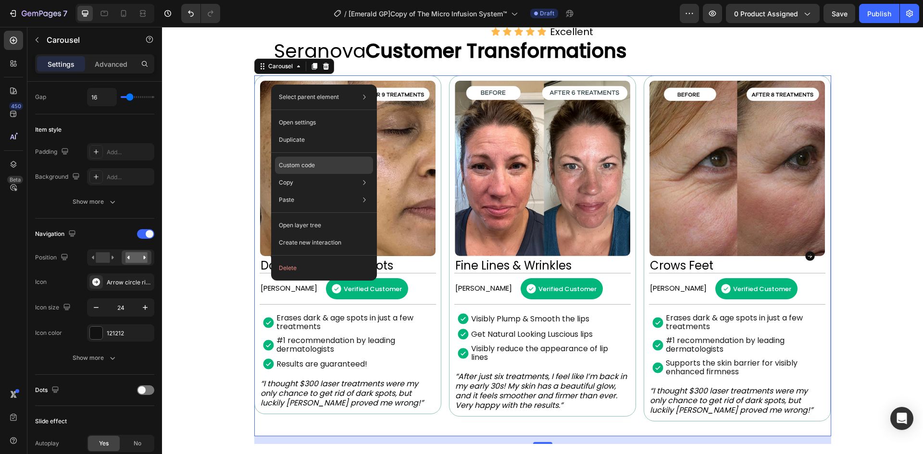
click at [324, 191] on div "Custom code" at bounding box center [324, 199] width 98 height 17
